Goal: Information Seeking & Learning: Learn about a topic

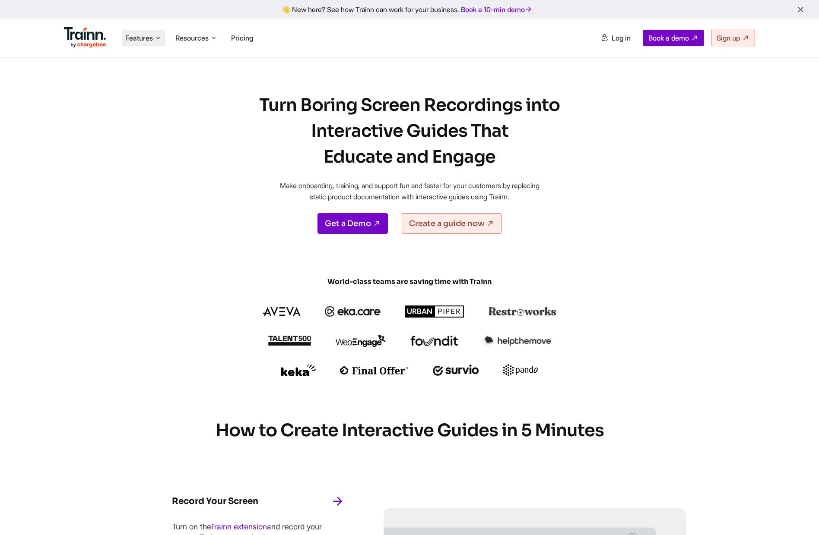
click at [148, 41] on span "Features" at bounding box center [139, 37] width 28 height 9
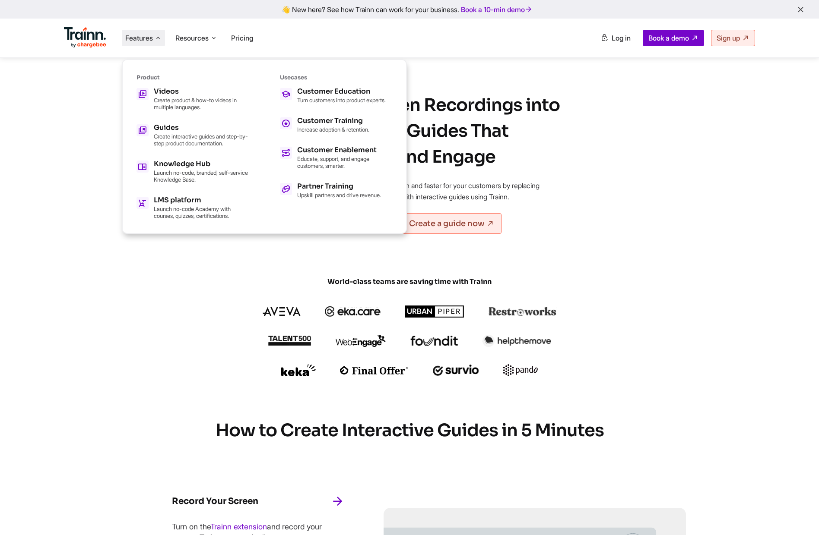
click at [561, 139] on h1 "Turn Boring Screen Recordings into Interactive Guides That Educate and Engage" at bounding box center [409, 131] width 337 height 78
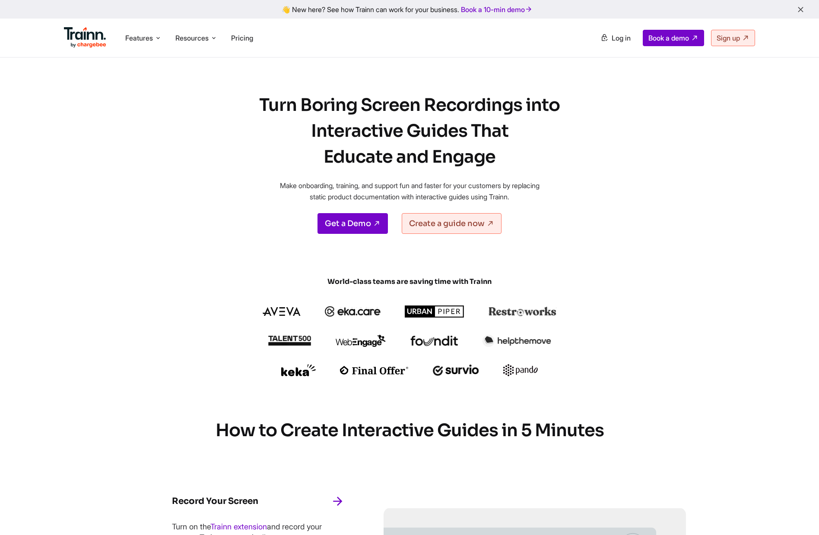
drag, startPoint x: 243, startPoint y: 98, endPoint x: 516, endPoint y: 157, distance: 279.9
click at [516, 157] on h1 "Turn Boring Screen Recordings into Interactive Guides That Educate and Engage" at bounding box center [409, 131] width 337 height 78
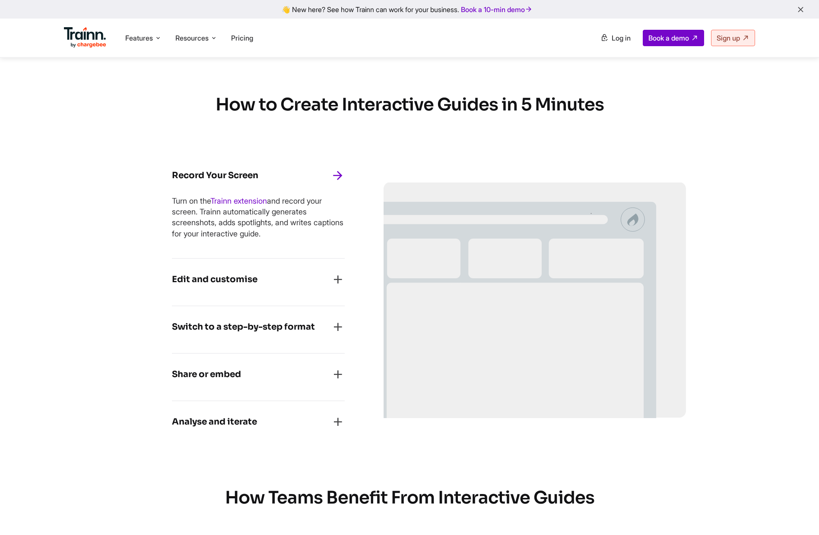
scroll to position [428, 0]
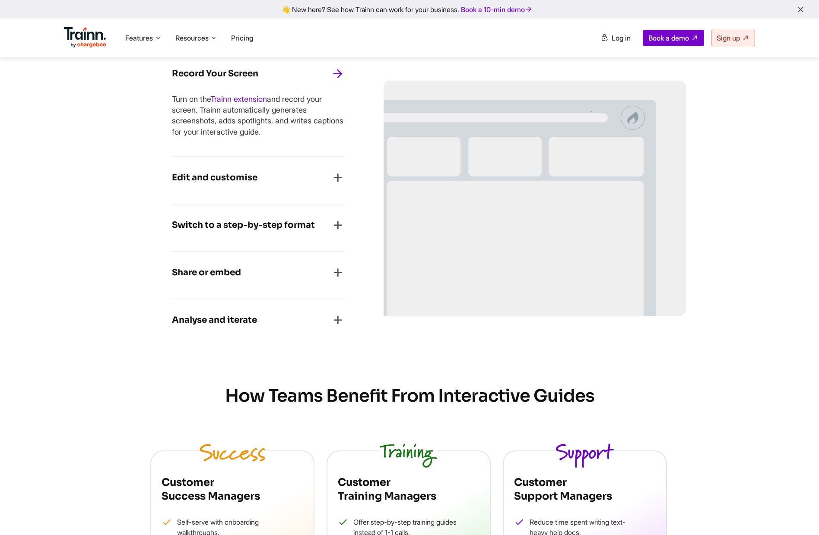
click at [323, 169] on div "Edit and customise Blur sensitive data. Crop, clone, or zoom your product scree…" at bounding box center [258, 180] width 173 height 47
click at [318, 176] on div "Edit and customise" at bounding box center [258, 180] width 173 height 19
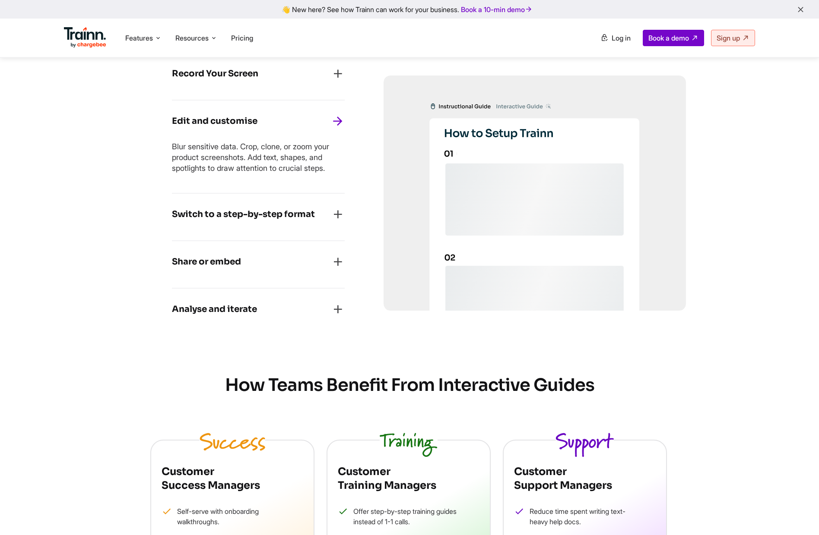
scroll to position [427, 0]
click at [274, 215] on h4 "Switch to a step-by-step format" at bounding box center [243, 216] width 143 height 14
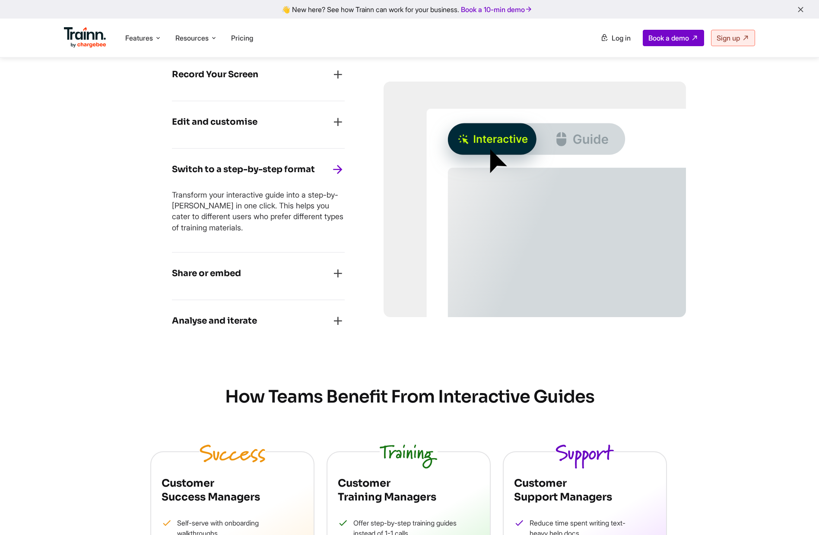
click at [202, 274] on h4 "Share or embed" at bounding box center [206, 274] width 69 height 14
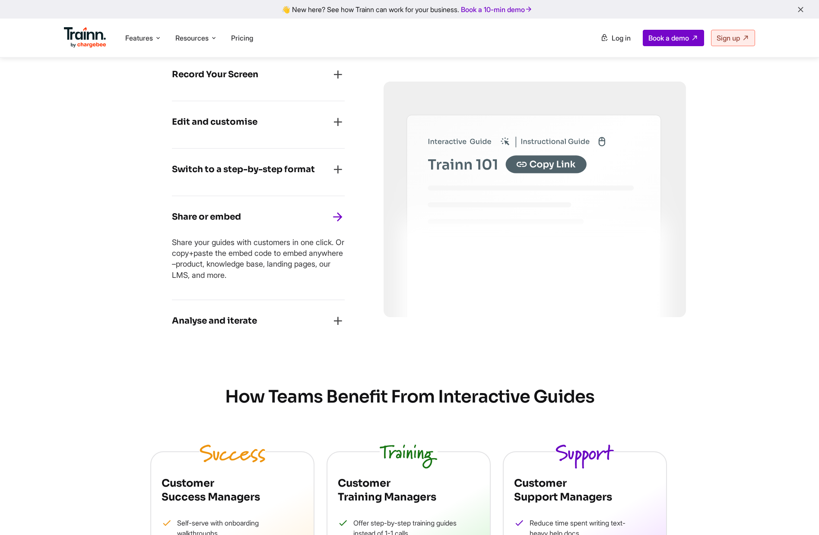
drag, startPoint x: 168, startPoint y: 243, endPoint x: 271, endPoint y: 275, distance: 107.6
click at [271, 275] on div "Record Your Screen Turn on the Trainn extension and record your screen. Trainn …" at bounding box center [258, 200] width 250 height 371
click at [273, 272] on p "Share your guides with customers in one click. Or copy+paste the embed code to …" at bounding box center [258, 259] width 173 height 44
click at [229, 319] on h4 "Analyse and iterate" at bounding box center [214, 321] width 85 height 14
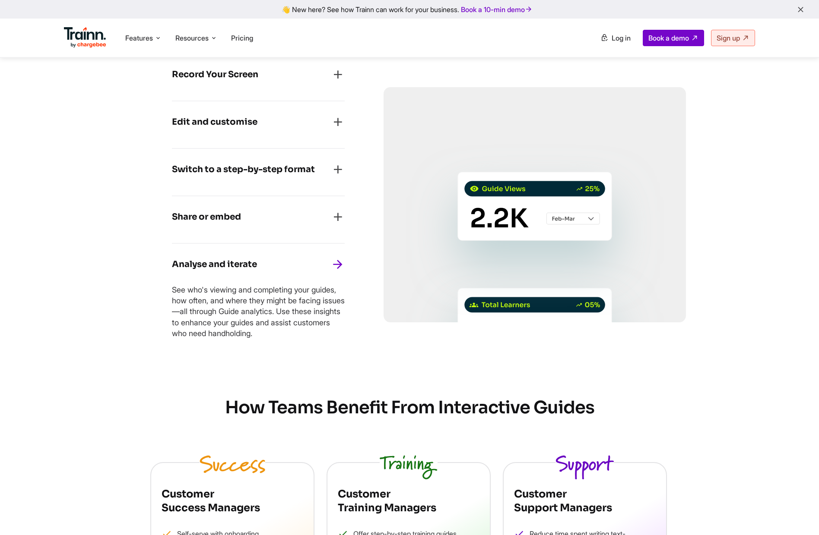
drag, startPoint x: 193, startPoint y: 291, endPoint x: 324, endPoint y: 332, distance: 136.7
click at [324, 332] on div "Record Your Screen Turn on the Trainn extension and record your screen. Trainn …" at bounding box center [258, 206] width 250 height 382
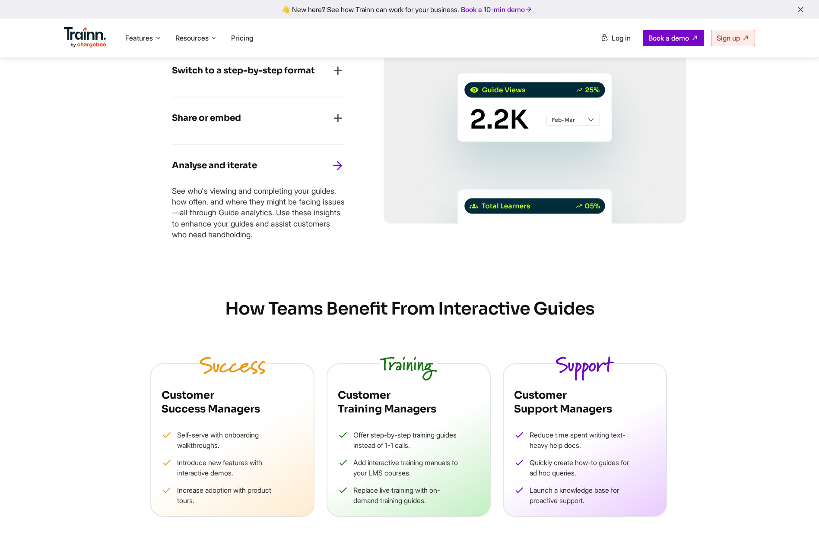
scroll to position [622, 0]
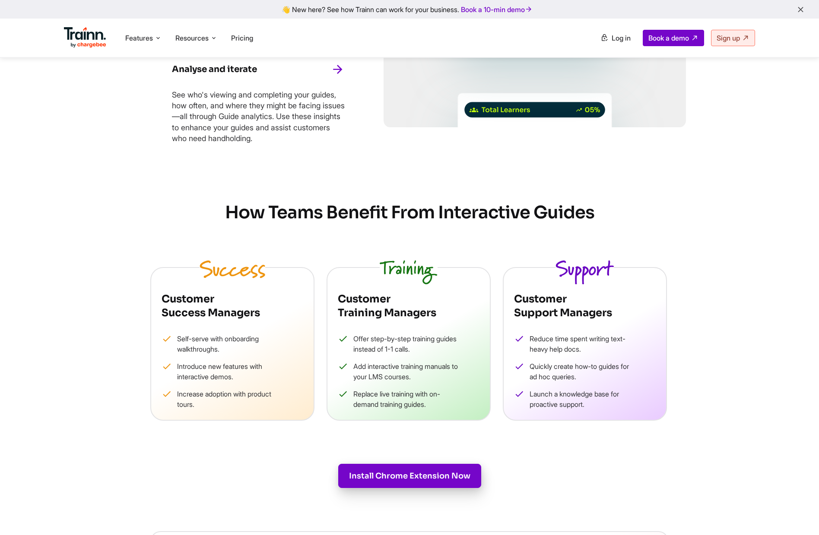
drag, startPoint x: 194, startPoint y: 263, endPoint x: 702, endPoint y: 398, distance: 525.2
click at [702, 398] on div "How Teams Benefit From Interactive Guides Customer Success Managers Self-serve …" at bounding box center [409, 311] width 622 height 219
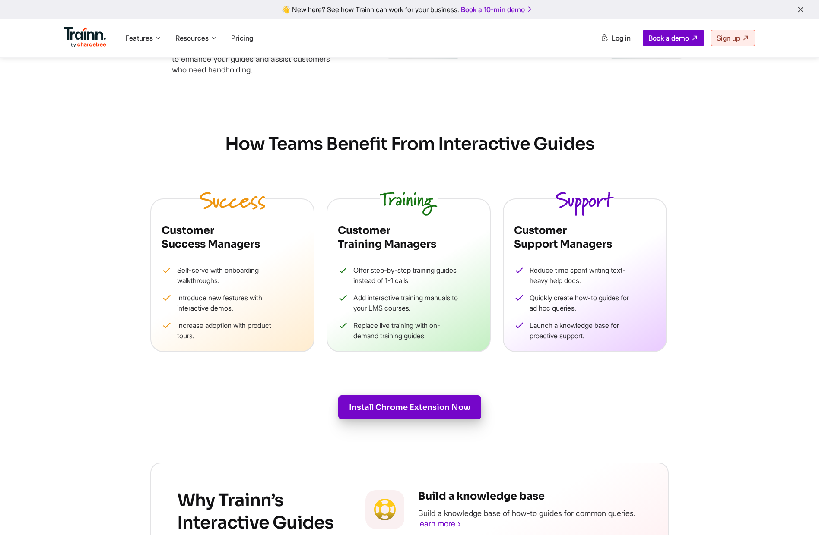
scroll to position [0, 0]
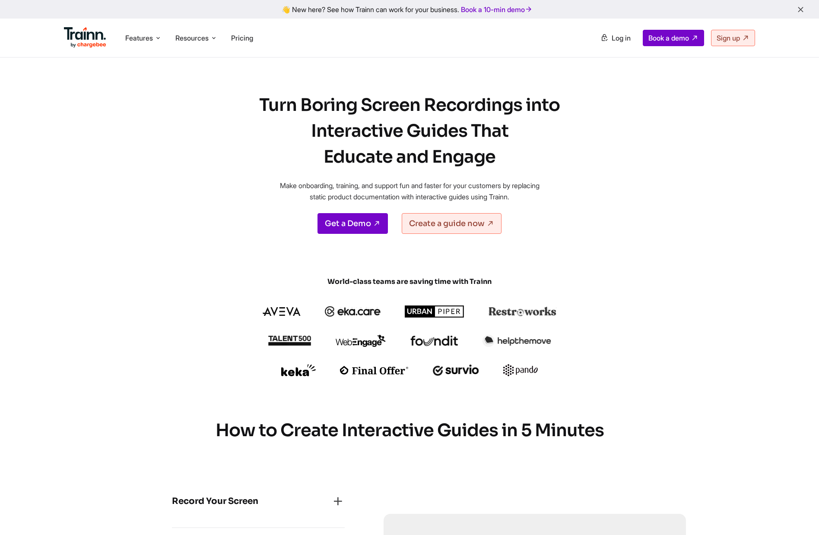
drag, startPoint x: 248, startPoint y: 97, endPoint x: 534, endPoint y: 158, distance: 292.3
click at [534, 158] on h1 "Turn Boring Screen Recordings into Interactive Guides That Educate and Engage" at bounding box center [409, 131] width 337 height 78
drag, startPoint x: 393, startPoint y: 105, endPoint x: 535, endPoint y: 163, distance: 153.0
click at [535, 163] on h1 "Turn Boring Screen Recordings into Interactive Guides That Educate and Engage" at bounding box center [409, 131] width 337 height 78
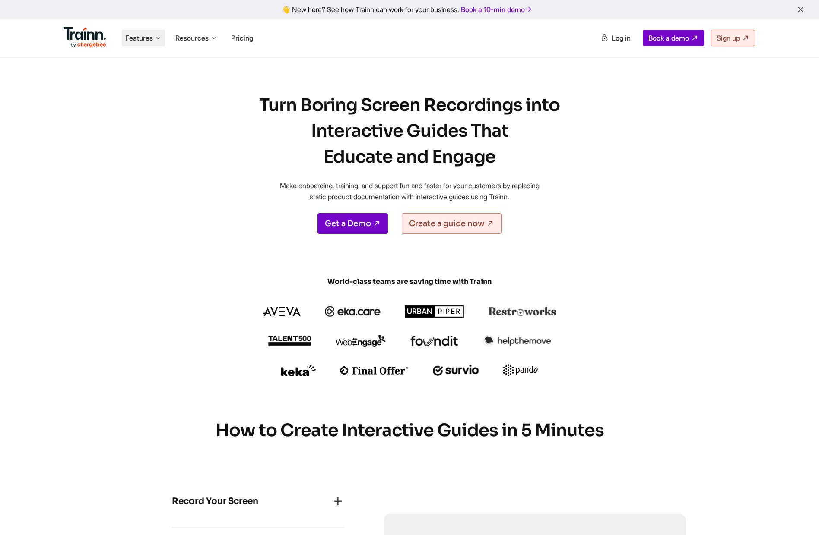
click at [136, 34] on span "Features" at bounding box center [139, 37] width 28 height 9
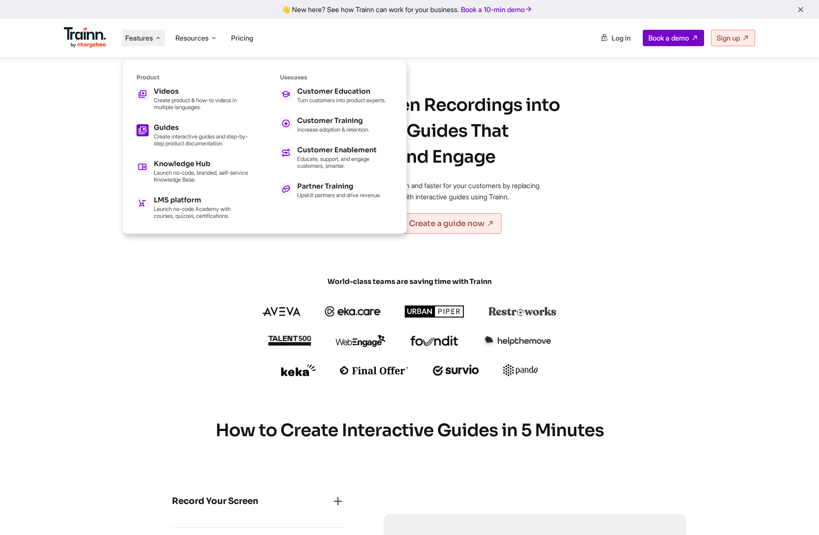
click at [172, 127] on h5 "Guides" at bounding box center [201, 127] width 95 height 7
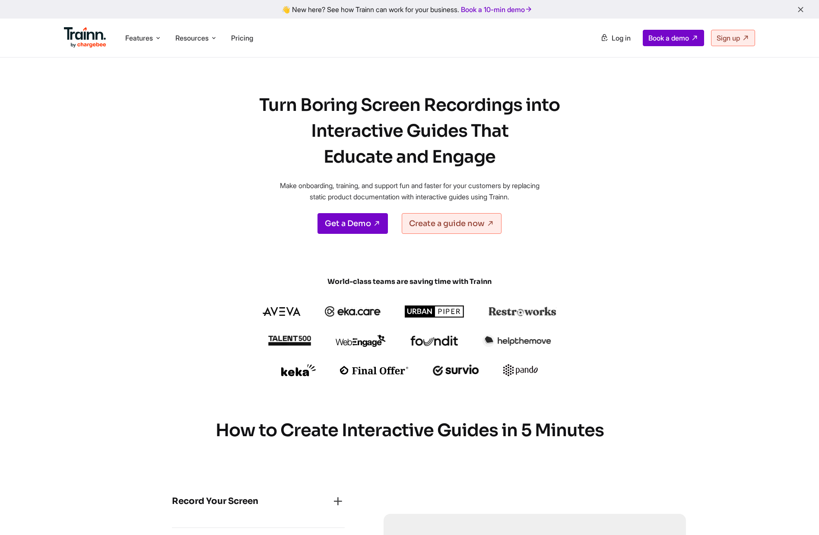
click at [241, 104] on h1 "Turn Boring Screen Recordings into Interactive Guides That Educate and Engage" at bounding box center [409, 131] width 337 height 78
click at [456, 228] on link "Create a guide now" at bounding box center [452, 223] width 100 height 21
